Goal: Transaction & Acquisition: Book appointment/travel/reservation

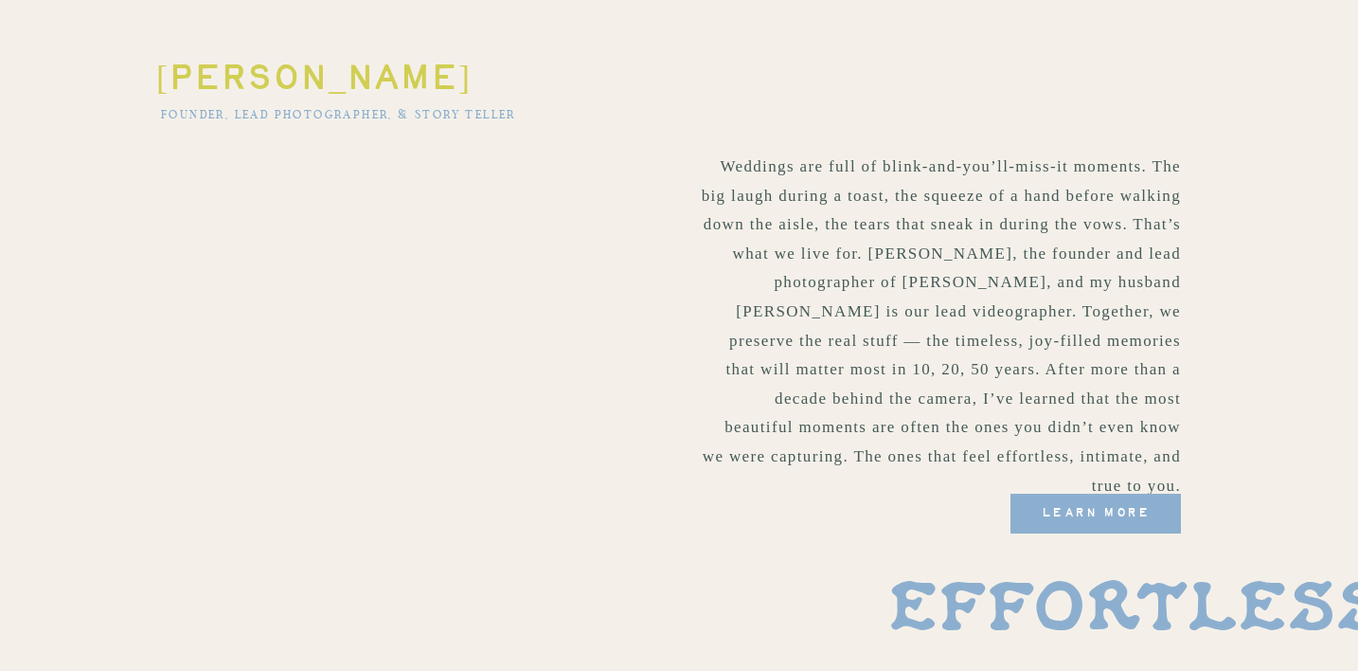
scroll to position [1039, 0]
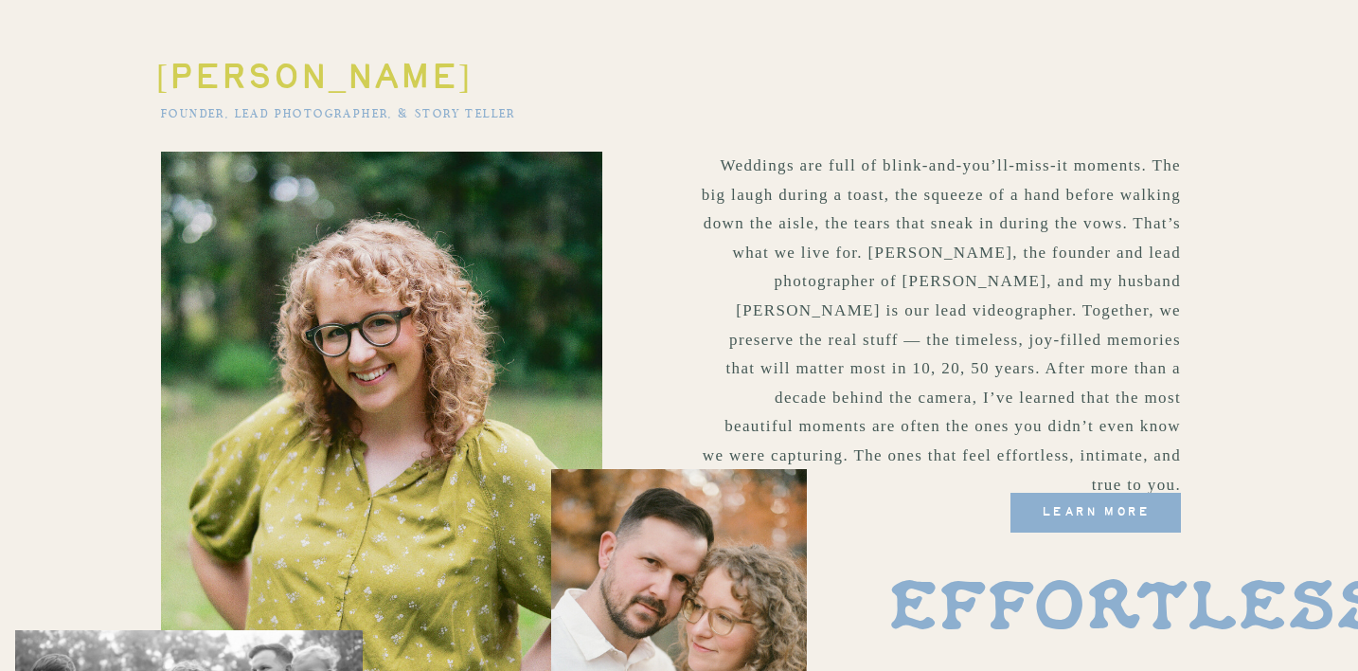
click at [1089, 523] on span "learn more" at bounding box center [1096, 512] width 170 height 40
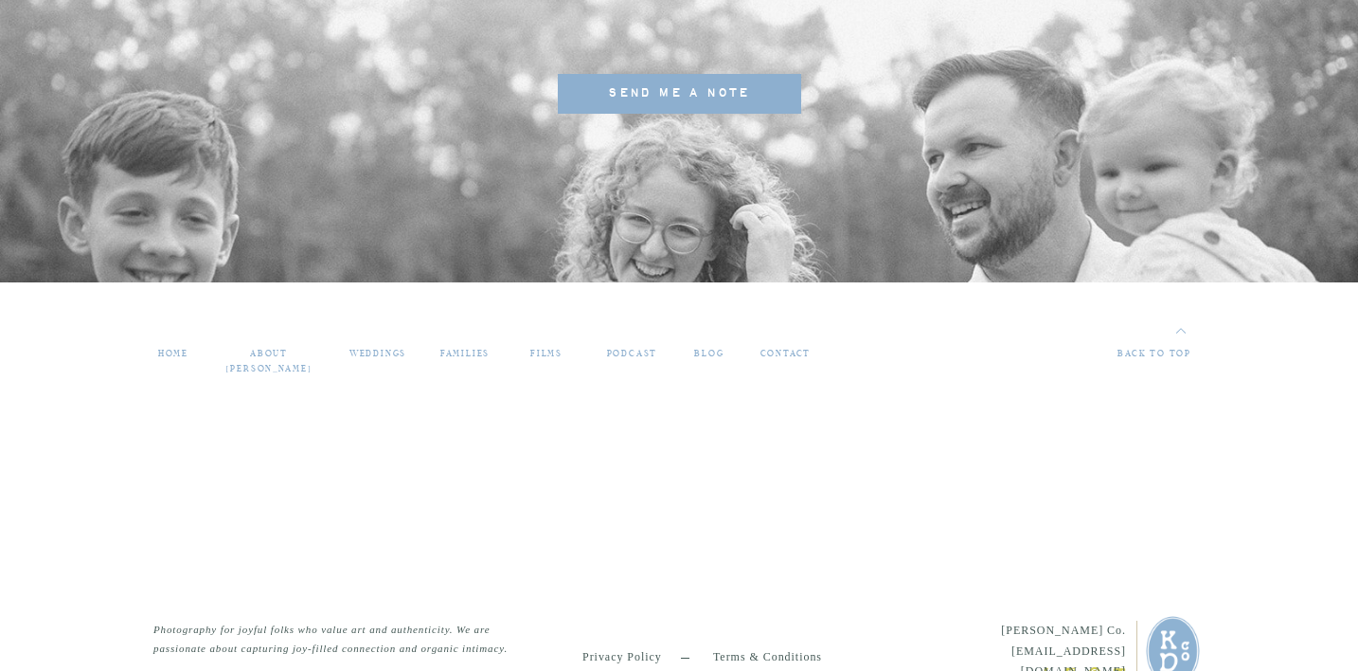
scroll to position [5207, 0]
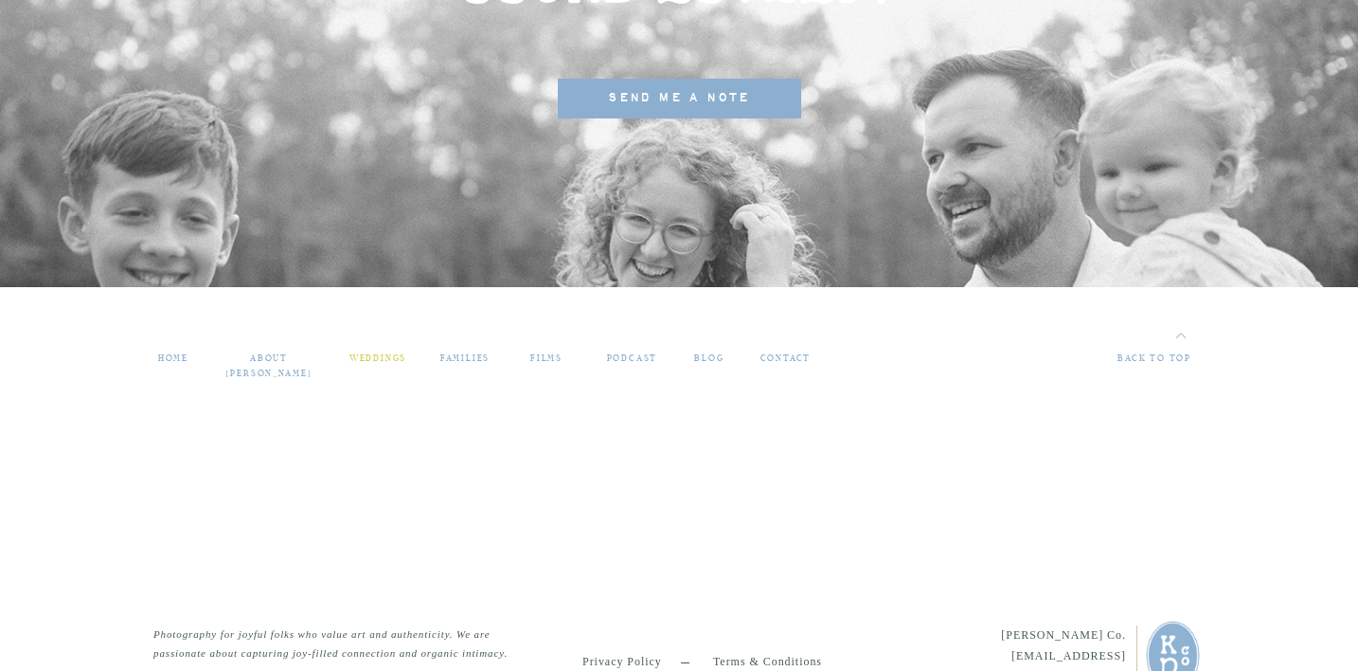
click at [355, 360] on nav "weddings" at bounding box center [378, 359] width 64 height 16
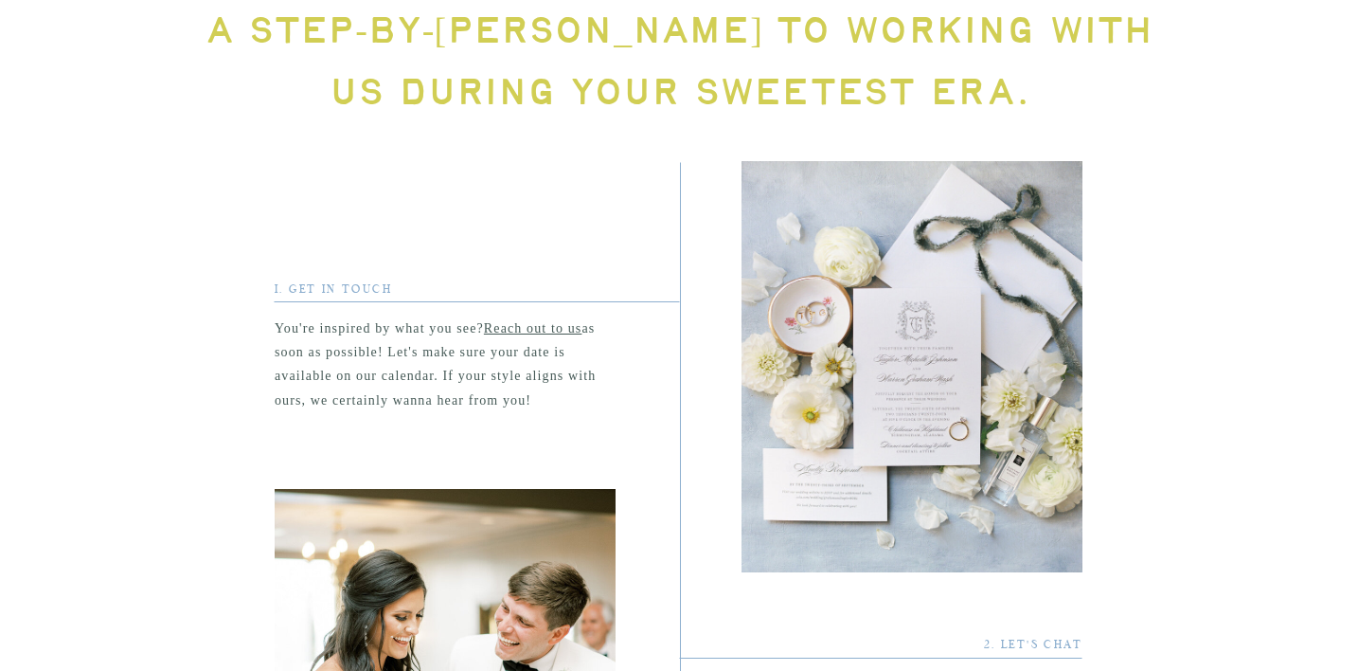
scroll to position [2887, 0]
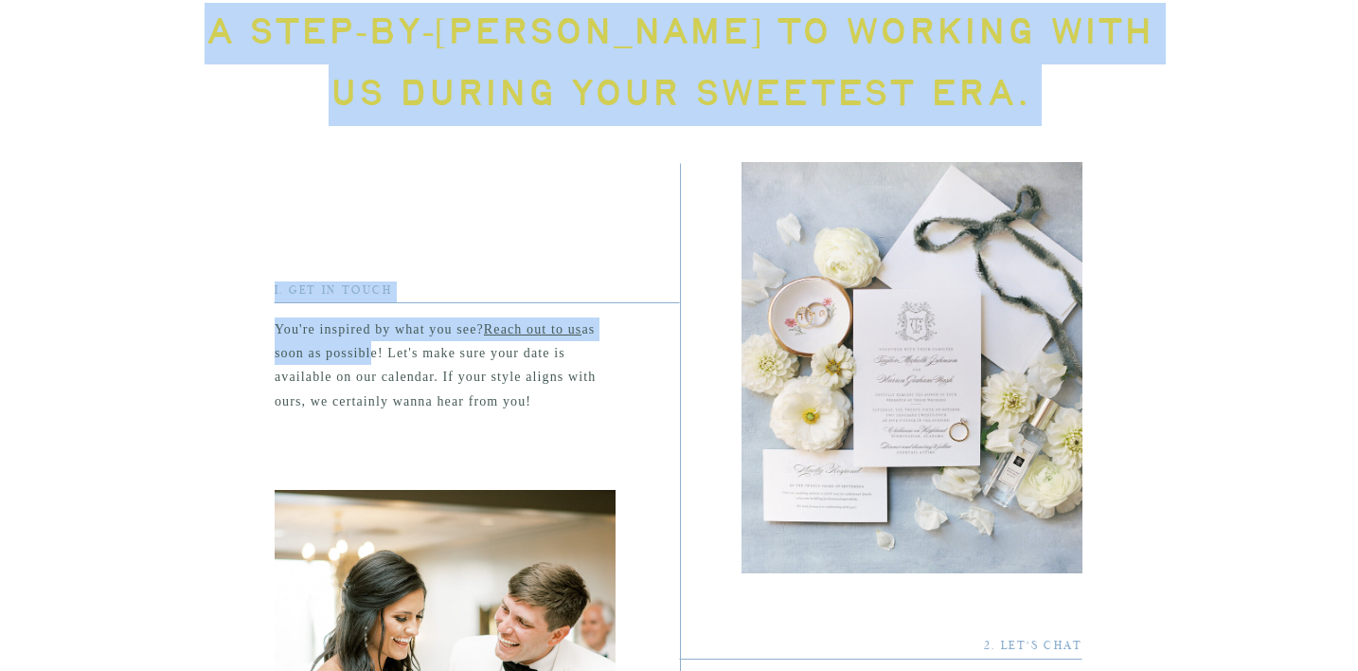
drag, startPoint x: 365, startPoint y: 358, endPoint x: 383, endPoint y: 416, distance: 60.5
click at [383, 417] on p "You're inspired by what you see? Reach out to us as soon as possible! Let's mak…" at bounding box center [445, 367] width 341 height 101
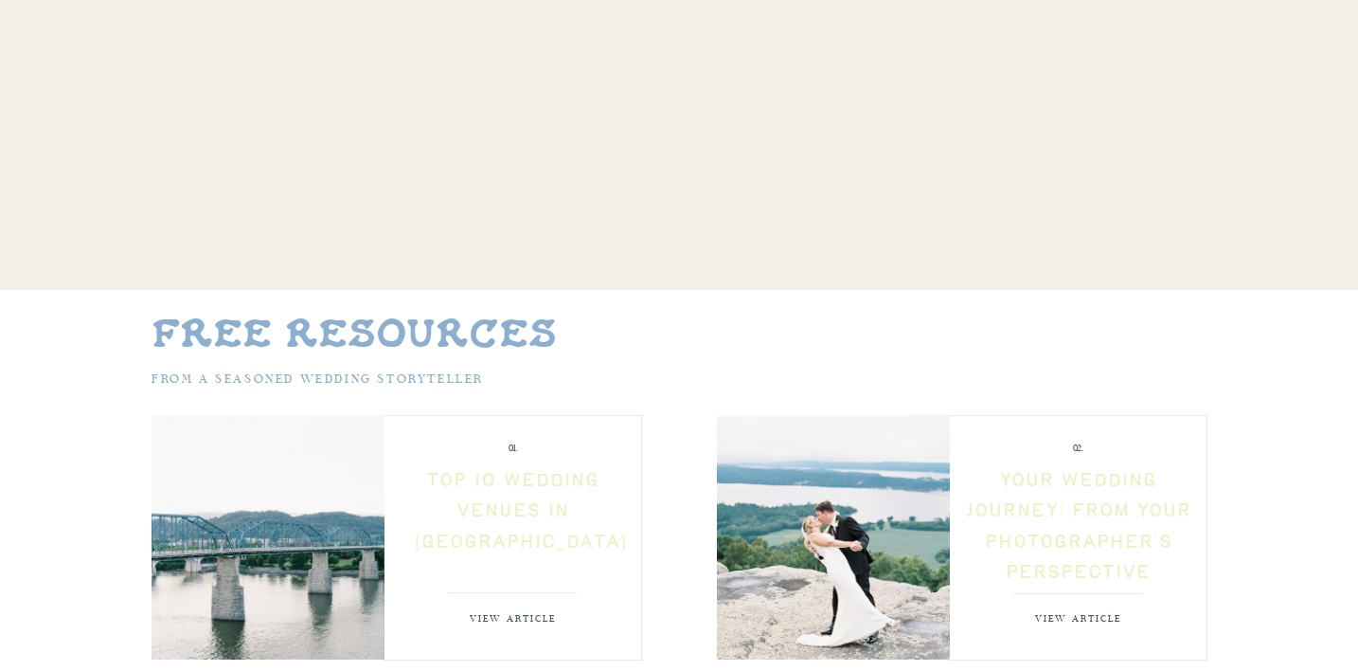
scroll to position [8839, 0]
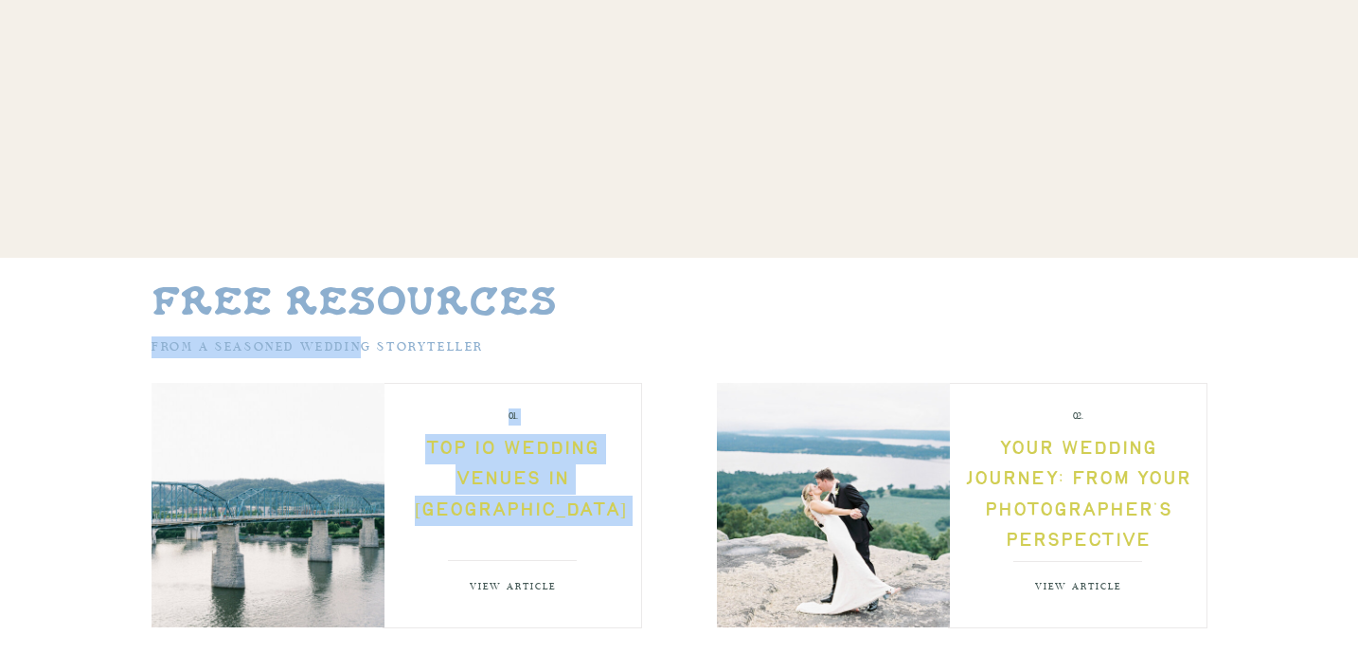
drag, startPoint x: 363, startPoint y: 349, endPoint x: 368, endPoint y: 362, distance: 14.4
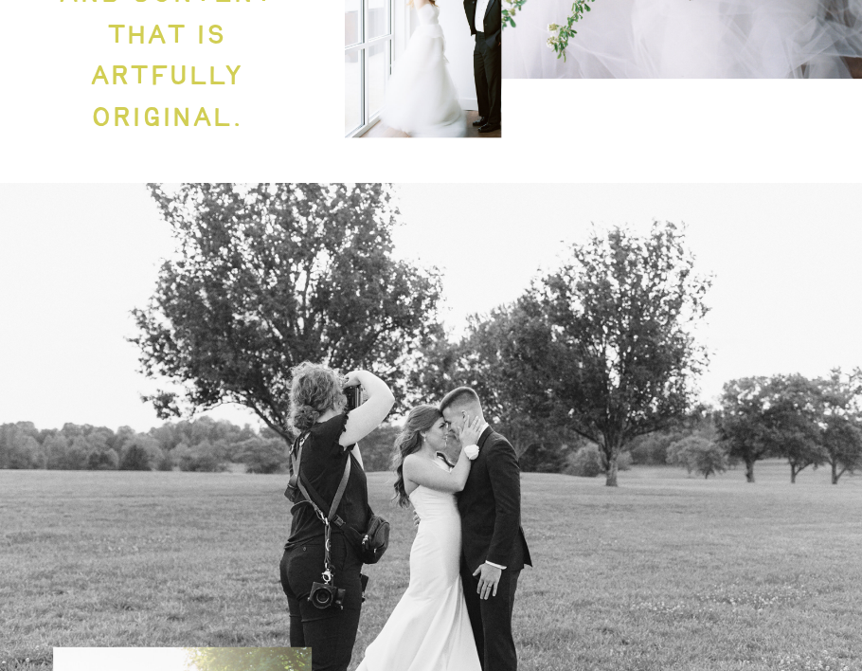
scroll to position [897, 0]
